Goal: Information Seeking & Learning: Learn about a topic

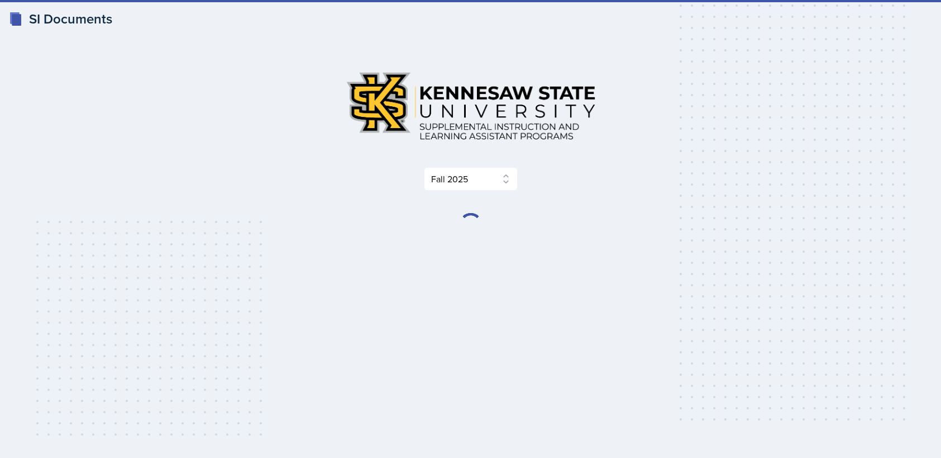
select select "2bed604d-1099-4043-b1bc-2365e8740244"
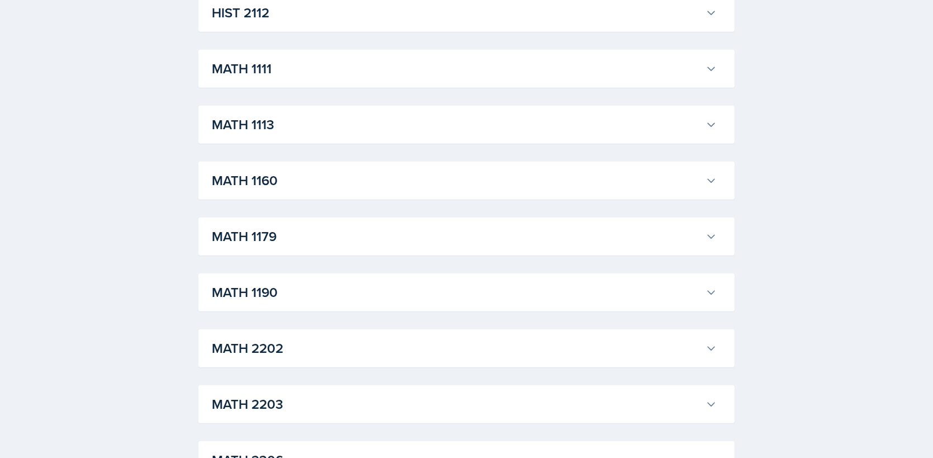
scroll to position [1006, 0]
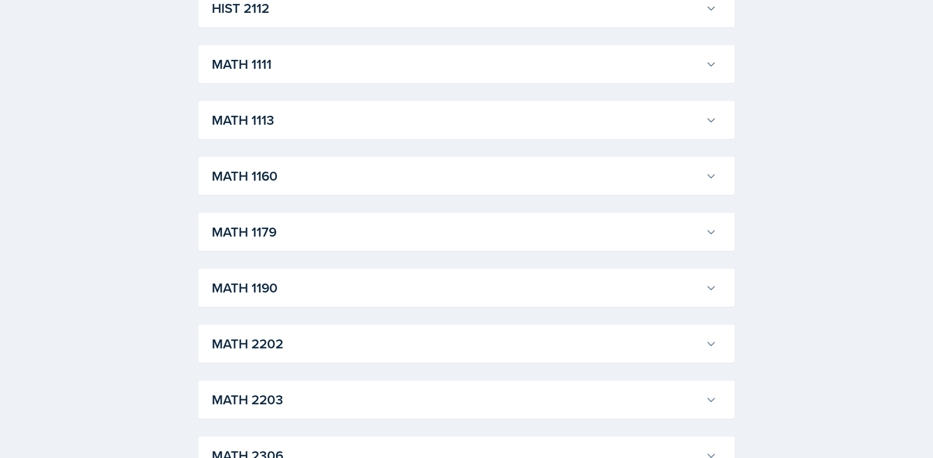
click at [290, 344] on h3 "MATH 2202" at bounding box center [456, 344] width 489 height 20
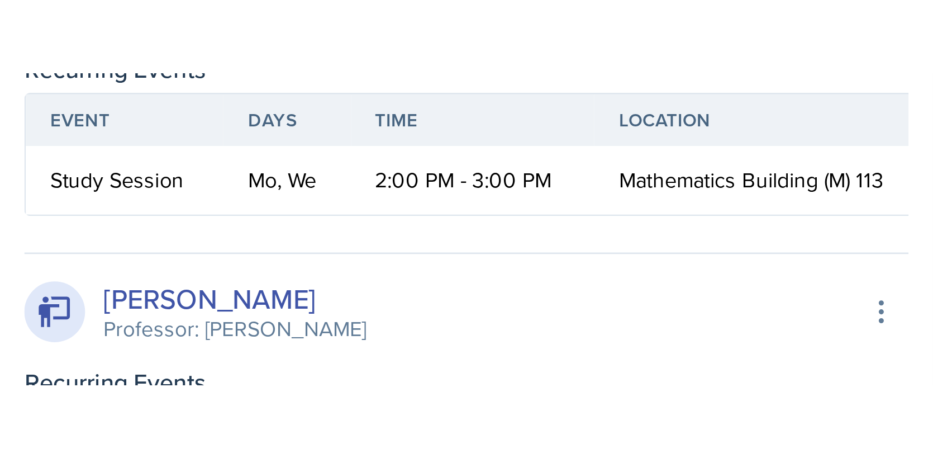
scroll to position [1285, 0]
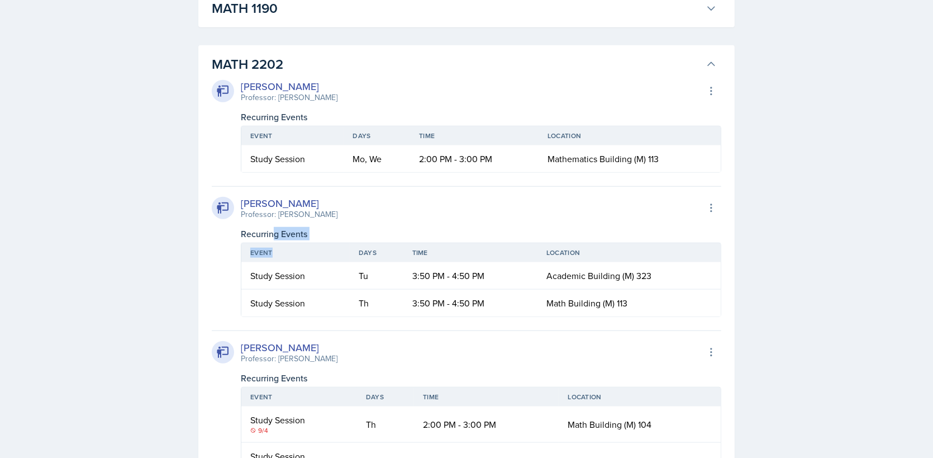
drag, startPoint x: 275, startPoint y: 228, endPoint x: 279, endPoint y: 263, distance: 34.4
click at [279, 262] on div "Joseph Franklin Professor: Victor Glasgo Export to Google Calendar Recurring Ev…" at bounding box center [466, 251] width 509 height 131
click at [351, 232] on div "Recurring Events" at bounding box center [481, 233] width 480 height 13
click at [288, 138] on th "Event" at bounding box center [292, 135] width 102 height 19
click at [269, 135] on th "Event" at bounding box center [292, 135] width 102 height 19
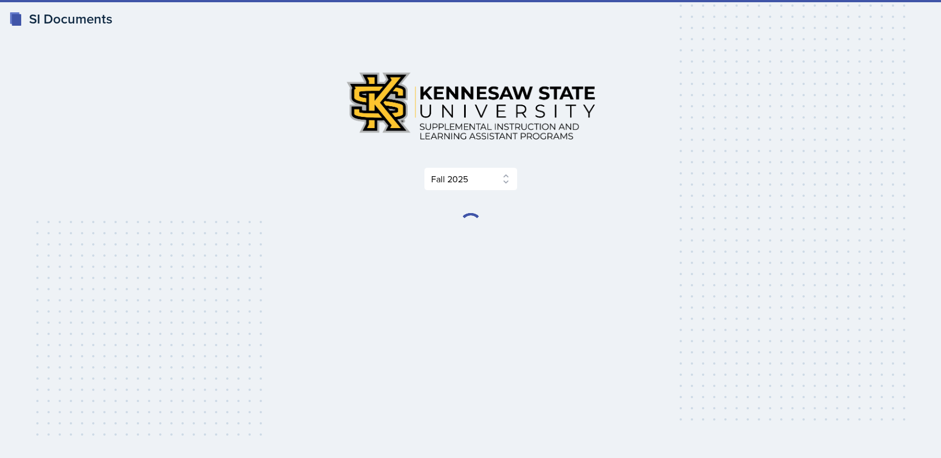
select select "2bed604d-1099-4043-b1bc-2365e8740244"
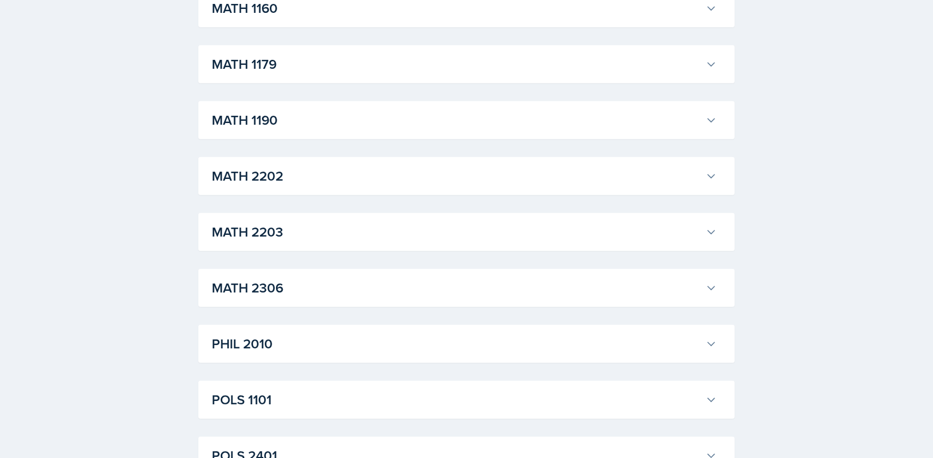
scroll to position [1285, 0]
click at [507, 68] on h3 "MATH 2202" at bounding box center [456, 64] width 489 height 20
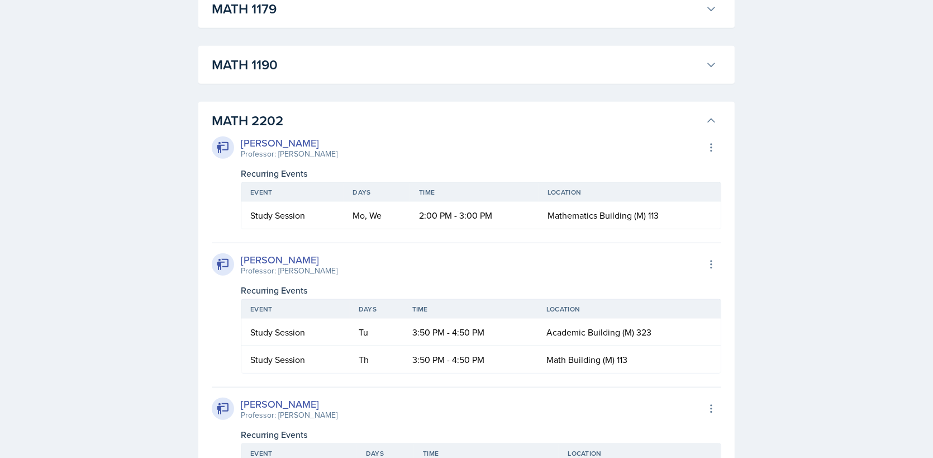
scroll to position [1229, 0]
